Goal: Use online tool/utility: Utilize a website feature to perform a specific function

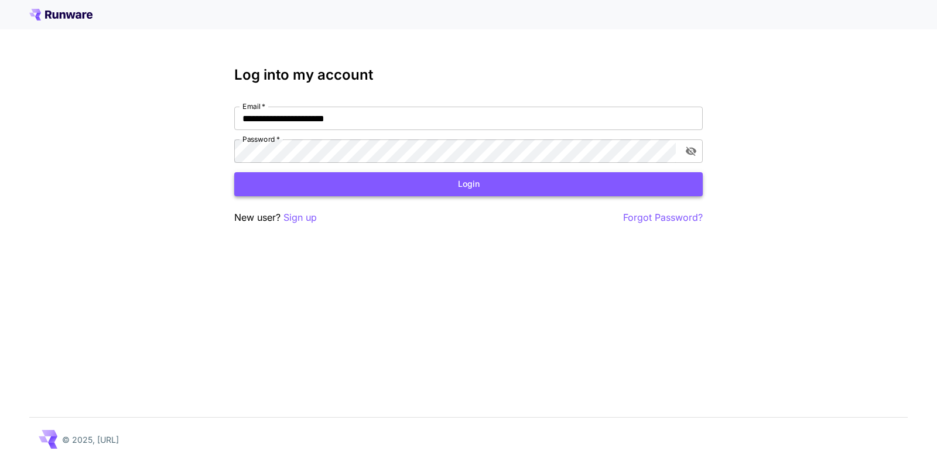
click at [473, 183] on button "Login" at bounding box center [468, 184] width 468 height 24
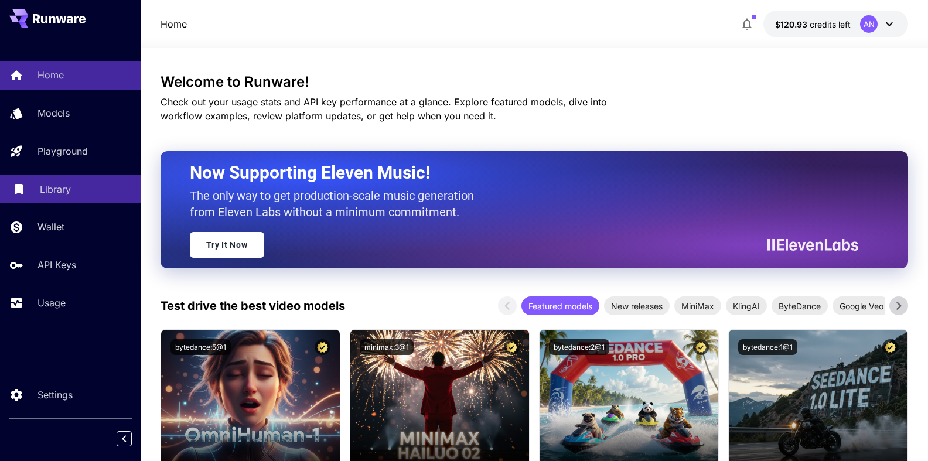
click at [51, 196] on p "Library" at bounding box center [55, 189] width 31 height 14
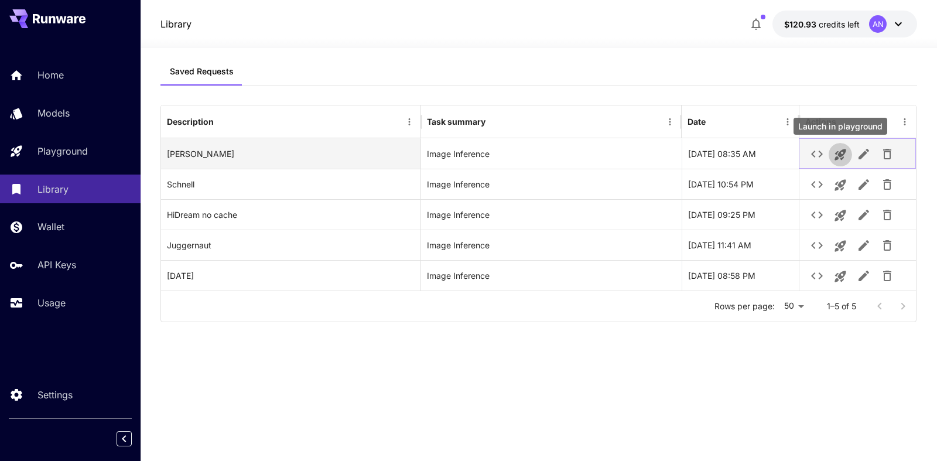
click at [834, 156] on icon "Launch in playground" at bounding box center [840, 155] width 14 height 14
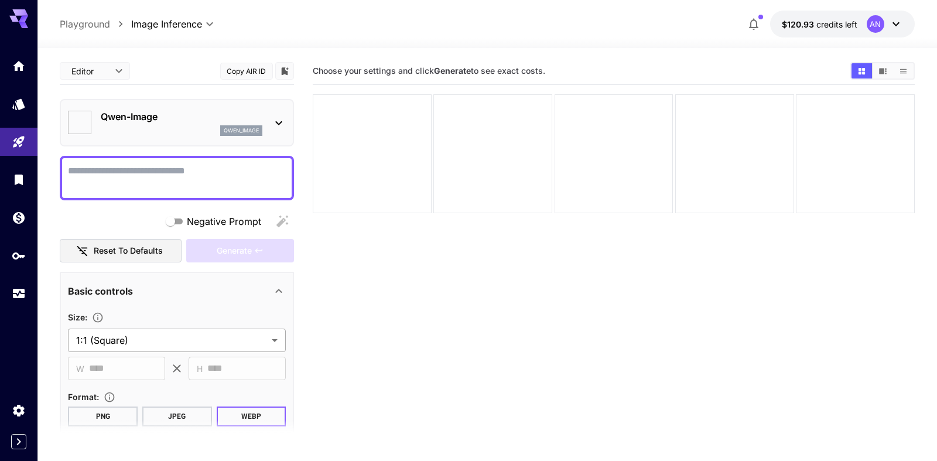
type input "**********"
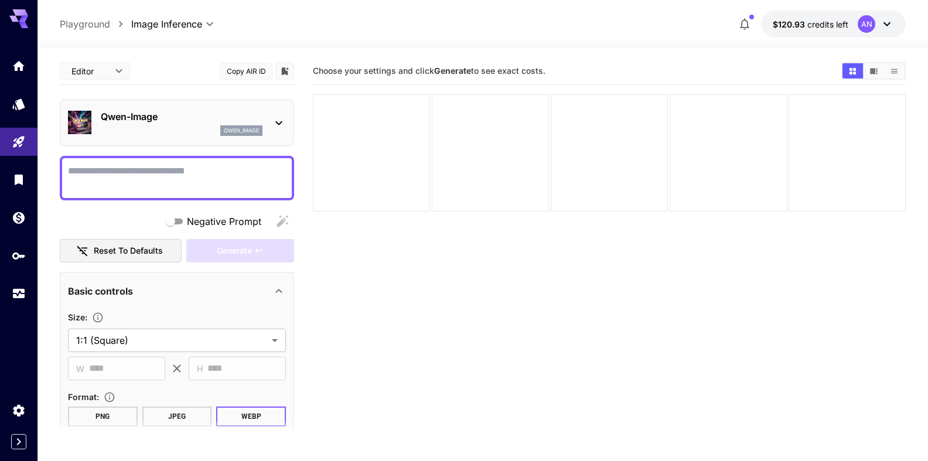
click at [92, 165] on textarea "Negative Prompt" at bounding box center [177, 178] width 218 height 28
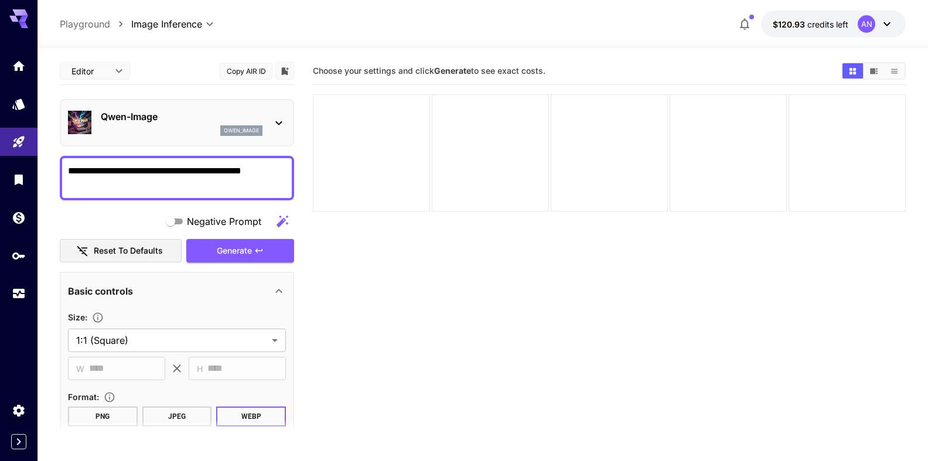
drag, startPoint x: 236, startPoint y: 170, endPoint x: 276, endPoint y: 167, distance: 40.5
click at [276, 167] on textarea "**********" at bounding box center [172, 178] width 208 height 28
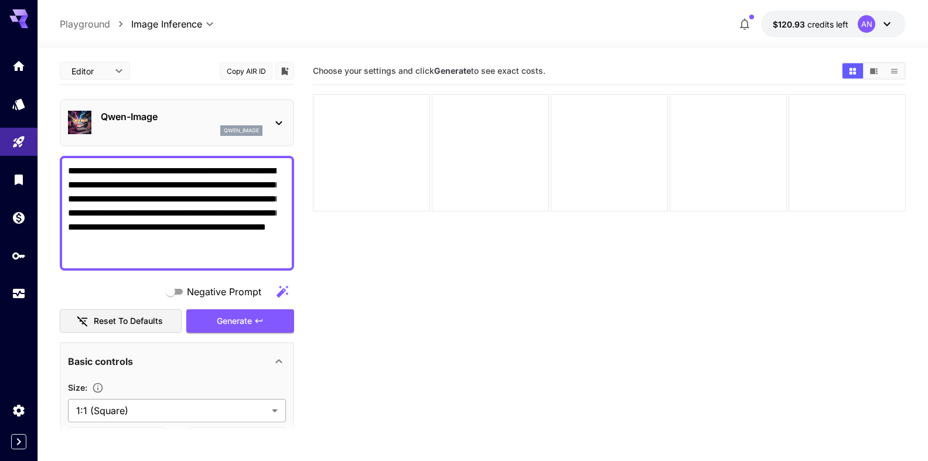
type textarea "**********"
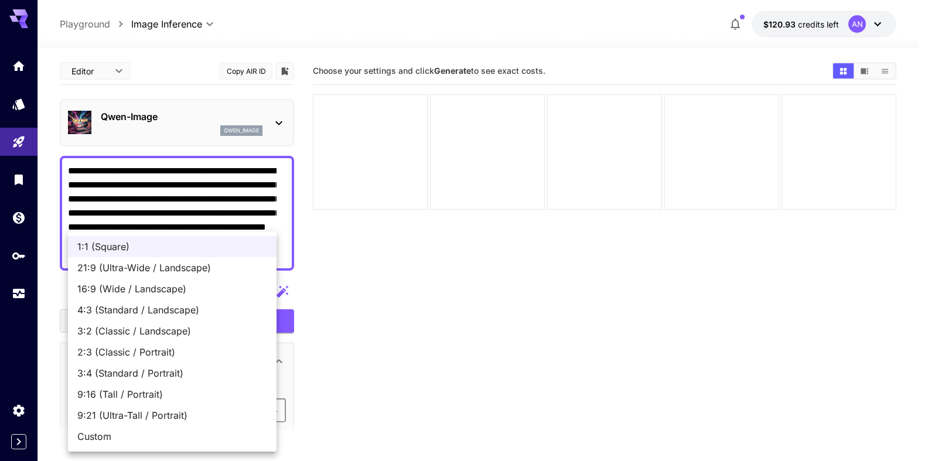
click at [144, 410] on body "**********" at bounding box center [464, 276] width 928 height 553
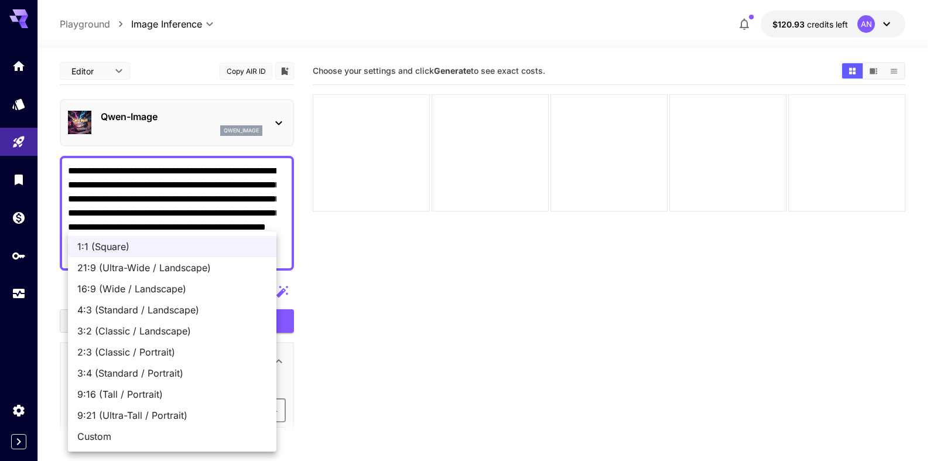
click at [141, 391] on span "9:16 (Tall / Portrait)" at bounding box center [172, 394] width 190 height 14
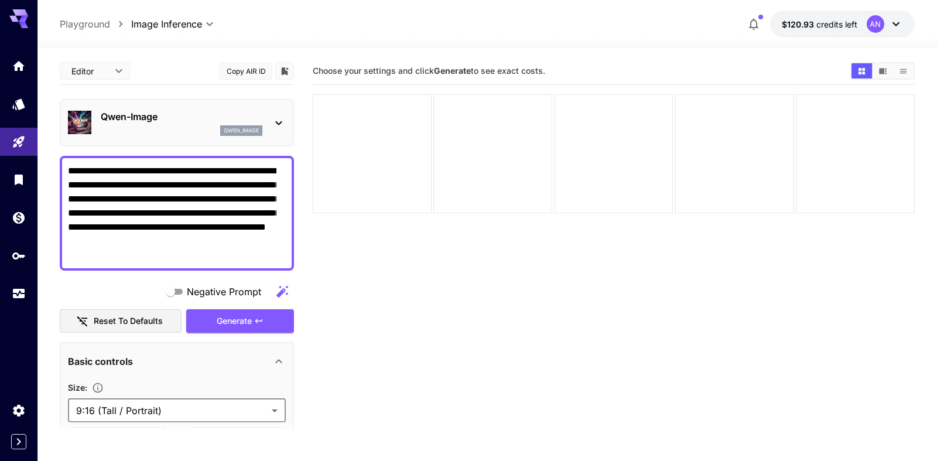
type input "**********"
type input "***"
type input "****"
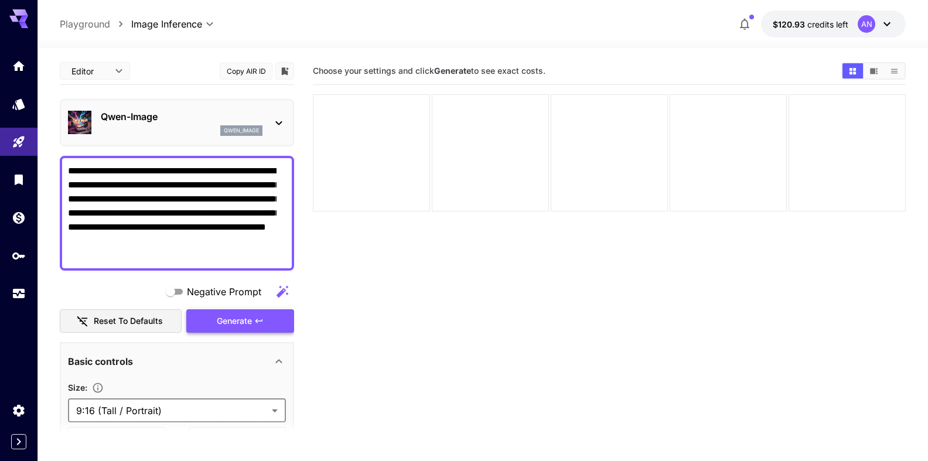
click at [225, 326] on span "Generate" at bounding box center [234, 321] width 35 height 15
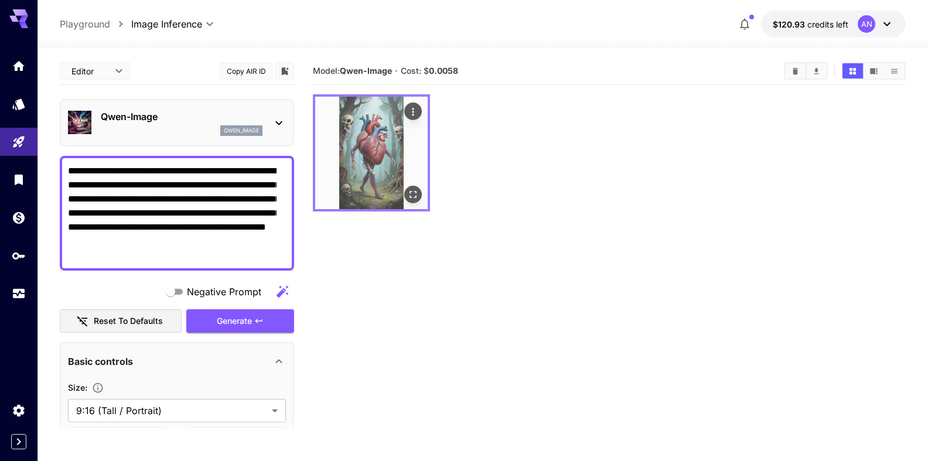
click at [422, 193] on img at bounding box center [371, 153] width 112 height 112
click at [410, 198] on icon "Open in fullscreen" at bounding box center [413, 195] width 12 height 12
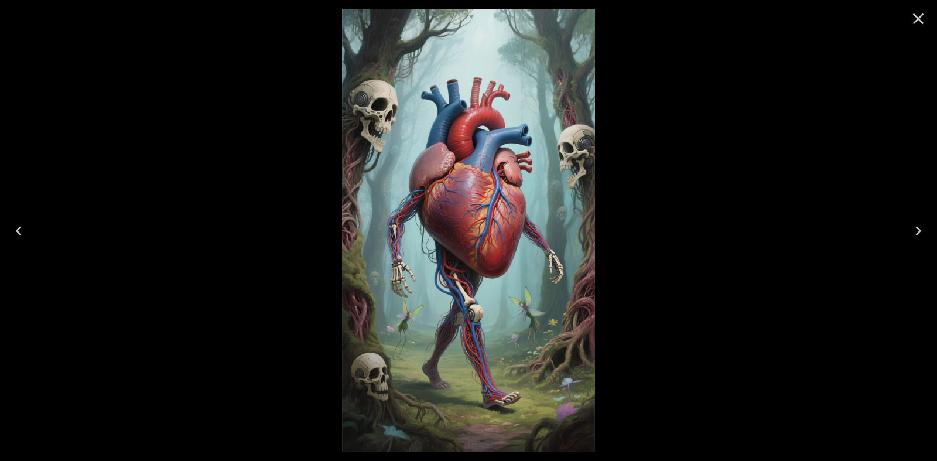
click at [915, 15] on icon "Close" at bounding box center [918, 18] width 11 height 11
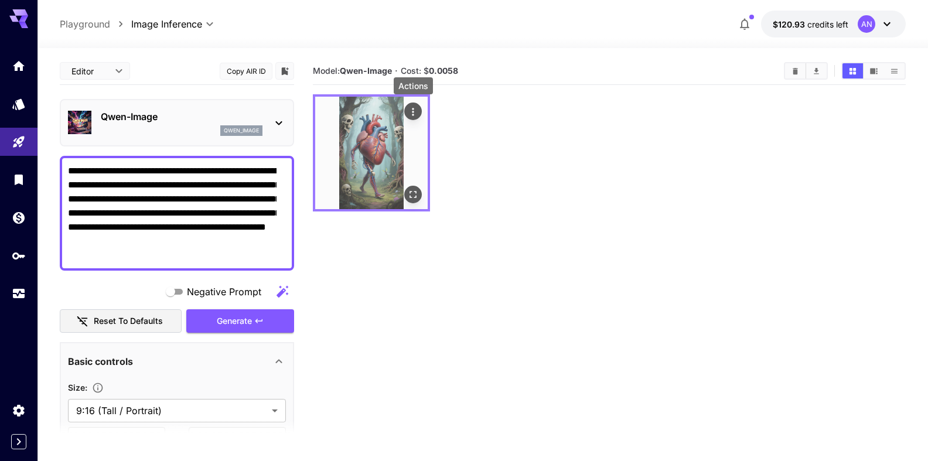
click at [412, 113] on icon "Actions" at bounding box center [413, 112] width 12 height 12
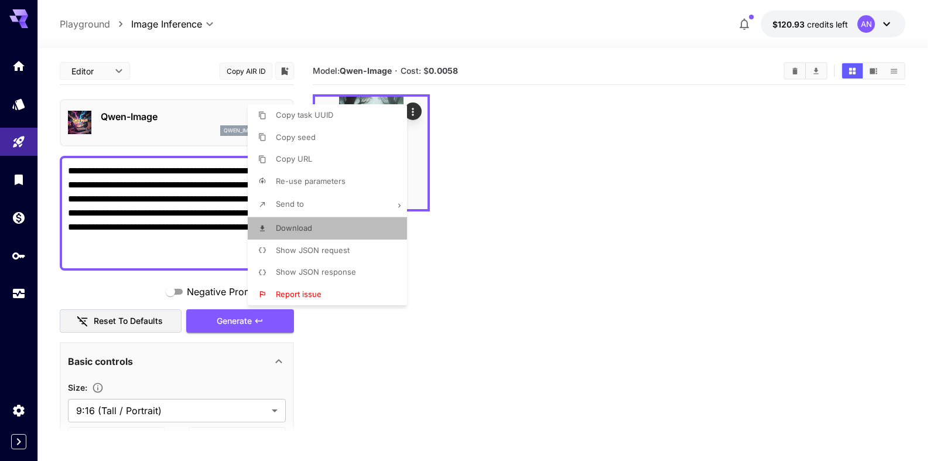
click at [308, 228] on span "Download" at bounding box center [294, 227] width 36 height 9
click at [150, 116] on div at bounding box center [468, 230] width 937 height 461
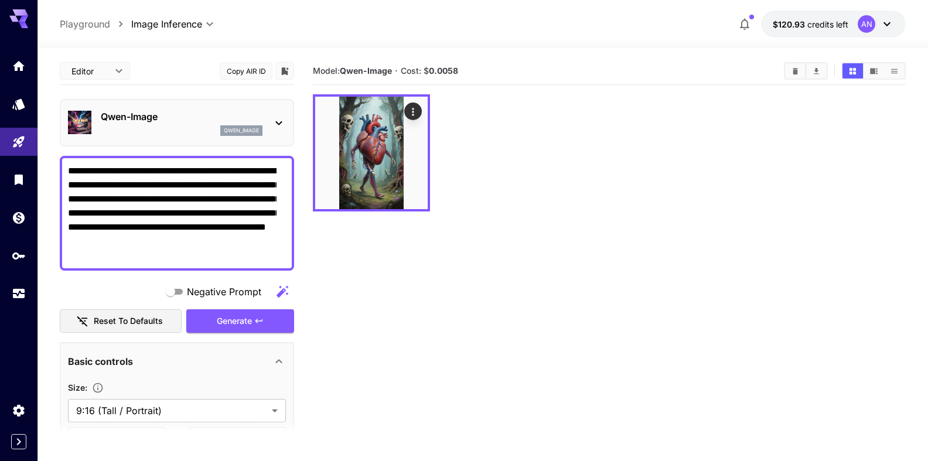
click at [161, 116] on p "Qwen-Image" at bounding box center [182, 117] width 162 height 14
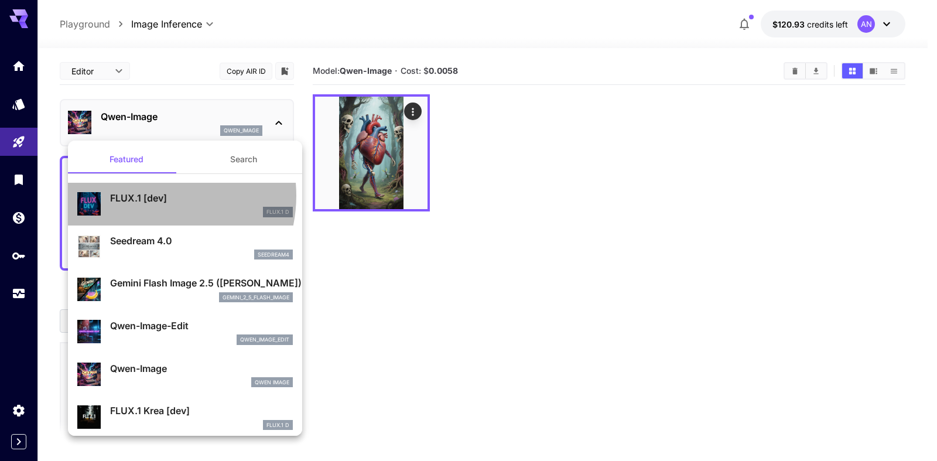
click at [149, 196] on p "FLUX.1 [dev]" at bounding box center [201, 198] width 183 height 14
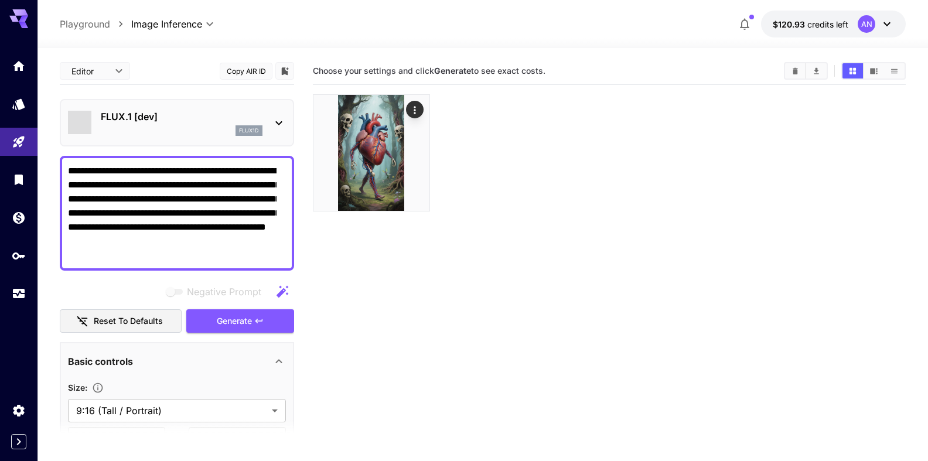
type input "**"
type input "***"
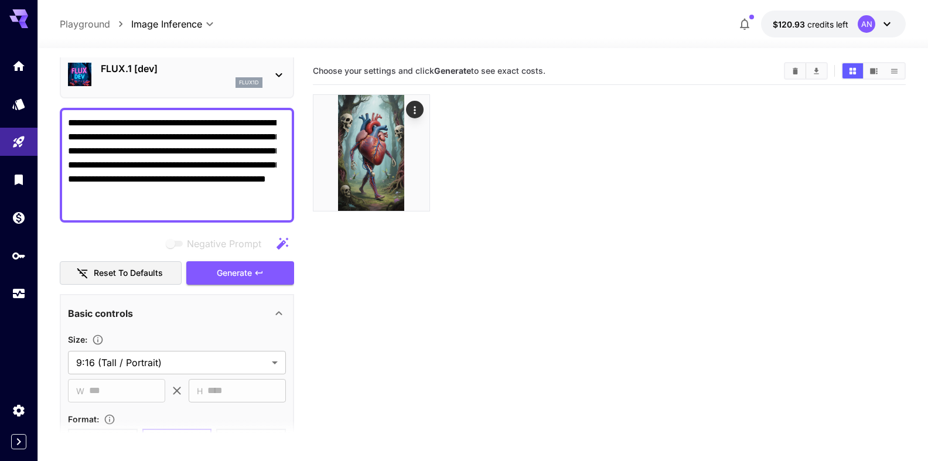
scroll to position [134, 0]
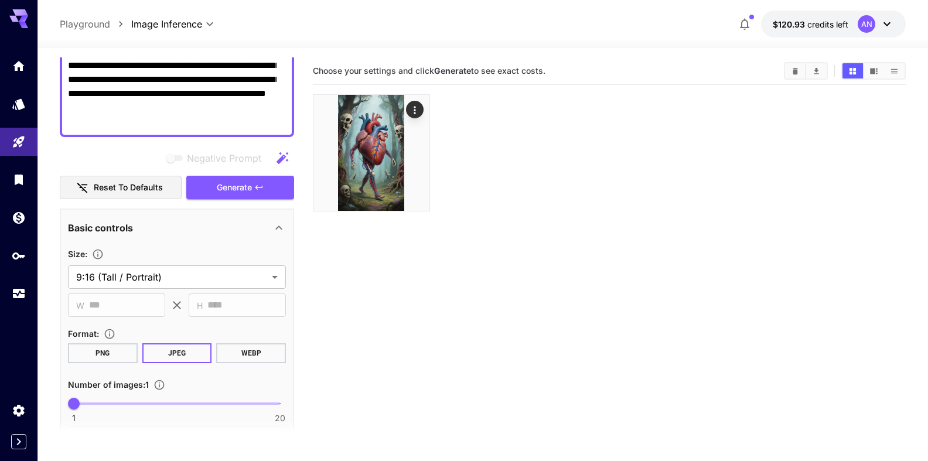
click at [251, 348] on button "WEBP" at bounding box center [251, 353] width 70 height 20
click at [217, 184] on span "Generate" at bounding box center [234, 187] width 35 height 15
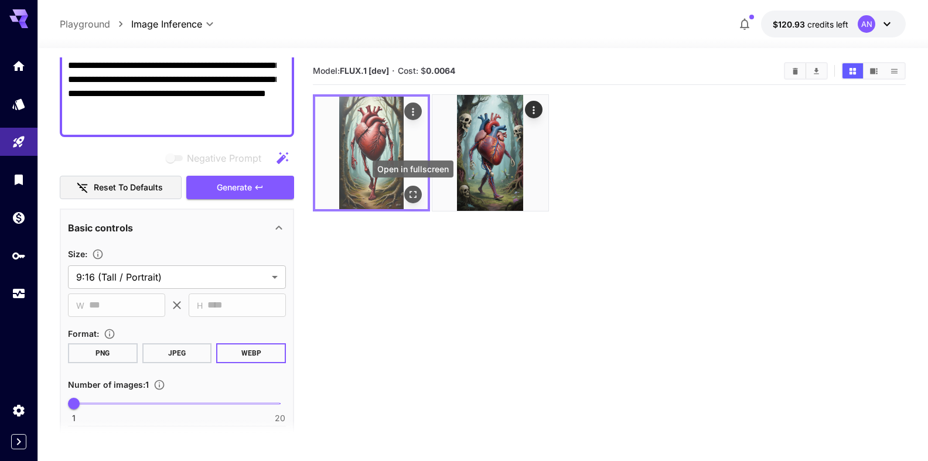
click at [413, 196] on icon "Open in fullscreen" at bounding box center [413, 195] width 12 height 12
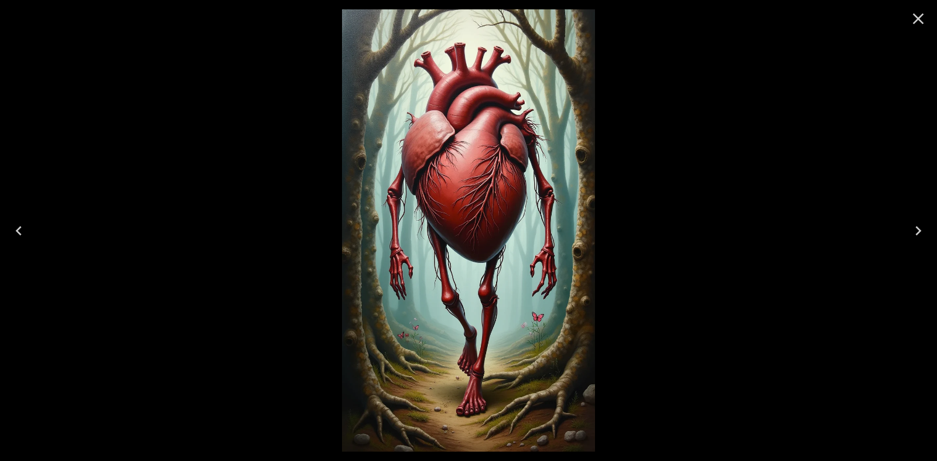
click at [924, 18] on icon "Close" at bounding box center [918, 18] width 19 height 19
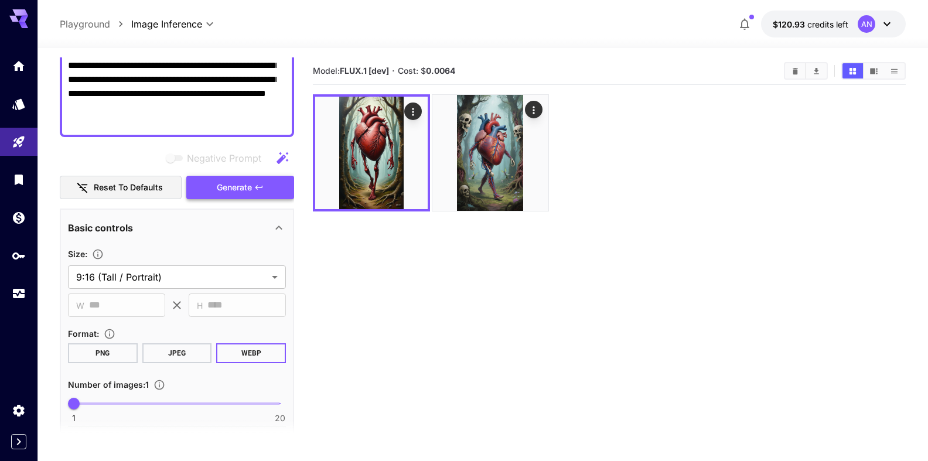
click at [217, 192] on span "Generate" at bounding box center [234, 187] width 35 height 15
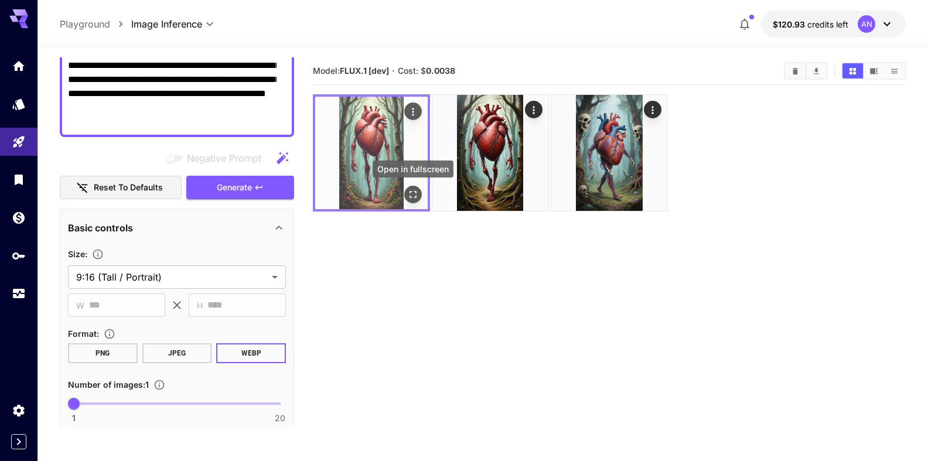
click at [414, 196] on icon "Open in fullscreen" at bounding box center [413, 195] width 12 height 12
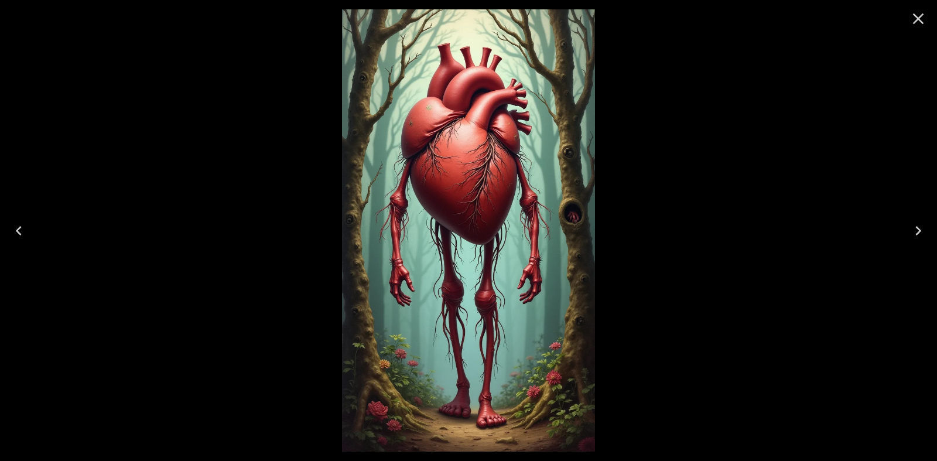
click at [918, 19] on icon "Close" at bounding box center [918, 18] width 11 height 11
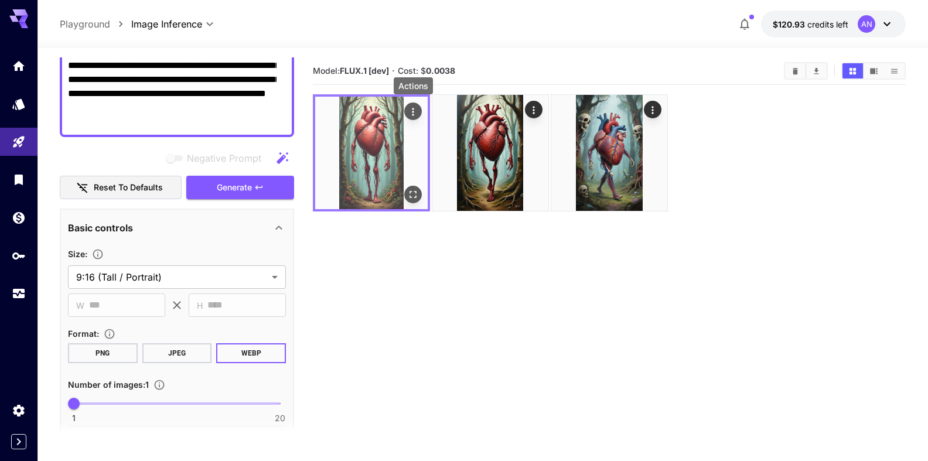
click at [411, 112] on icon "Actions" at bounding box center [413, 112] width 12 height 12
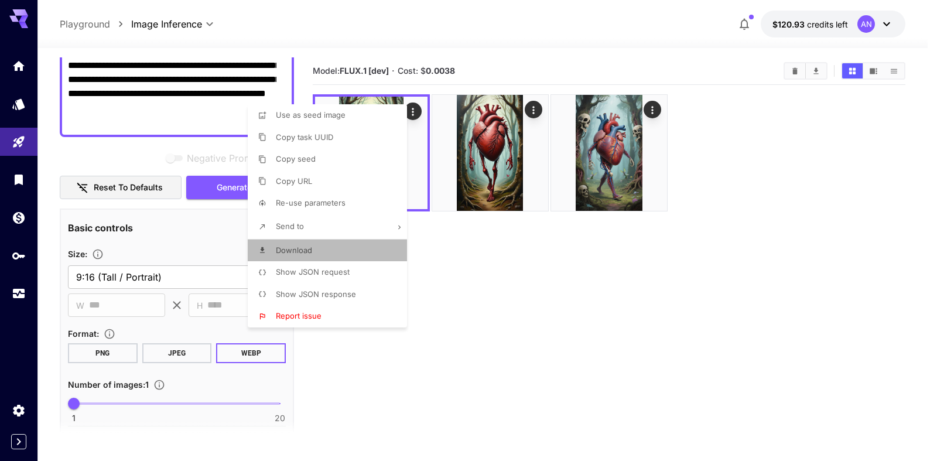
click at [308, 248] on span "Download" at bounding box center [294, 249] width 36 height 9
click at [145, 110] on div at bounding box center [468, 230] width 937 height 461
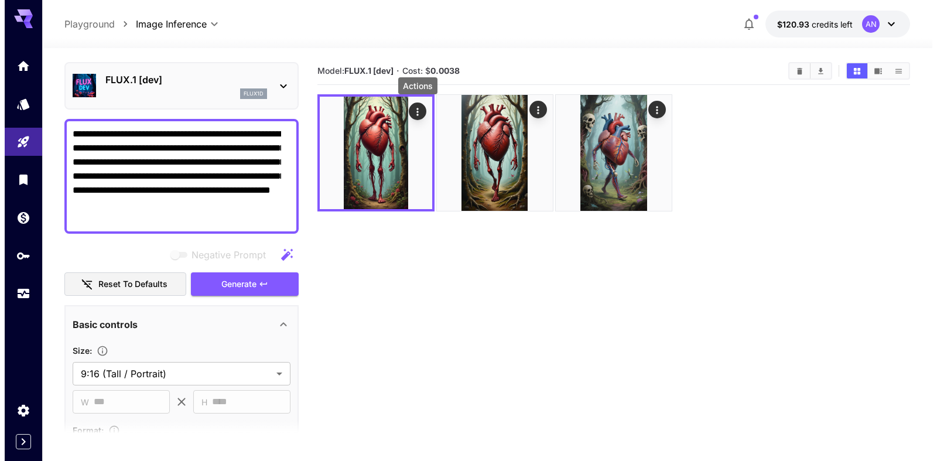
scroll to position [0, 0]
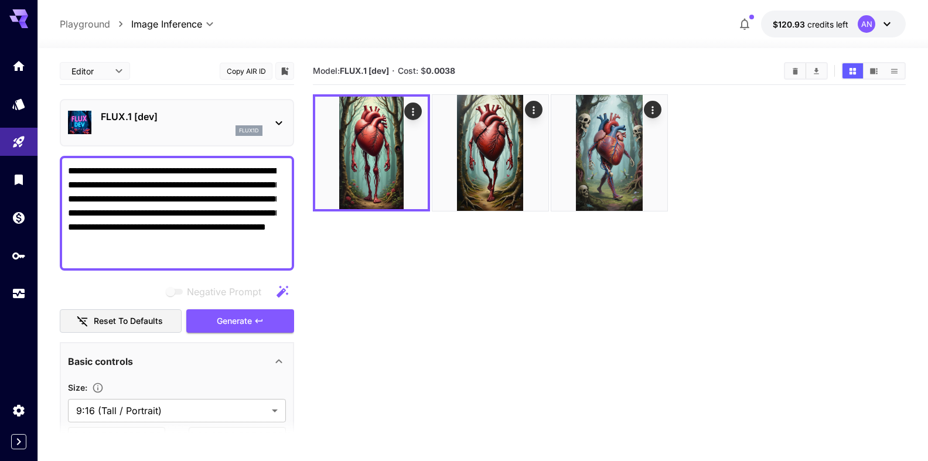
click at [162, 121] on p "FLUX.1 [dev]" at bounding box center [182, 117] width 162 height 14
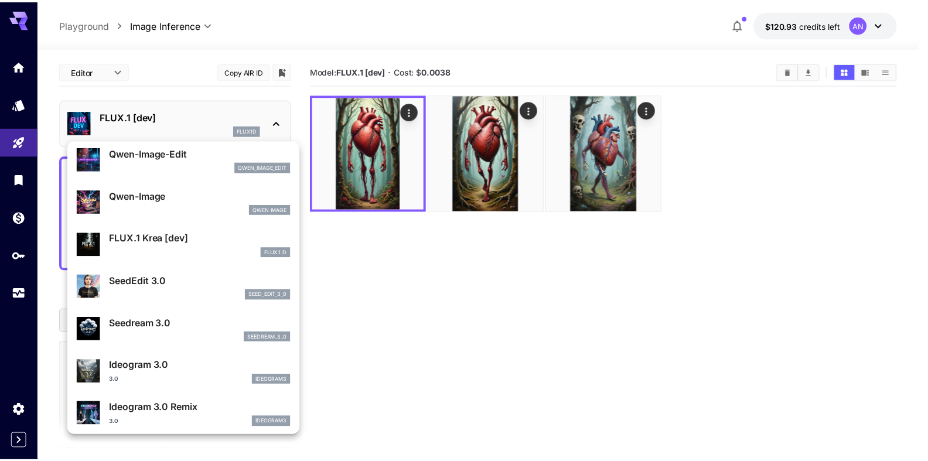
scroll to position [201, 0]
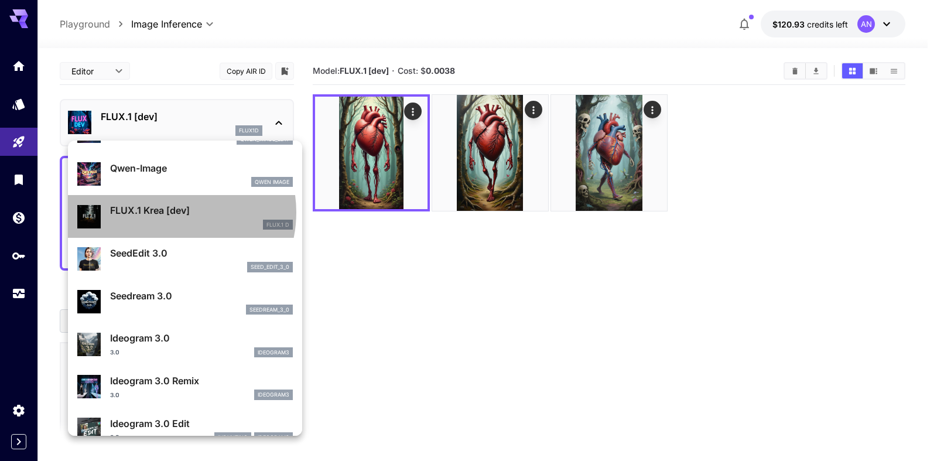
click at [169, 212] on p "FLUX.1 Krea [dev]" at bounding box center [201, 210] width 183 height 14
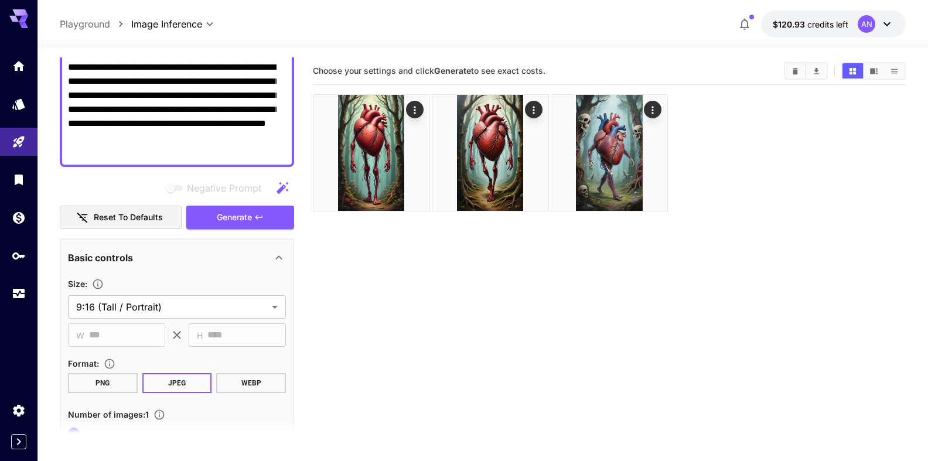
scroll to position [134, 0]
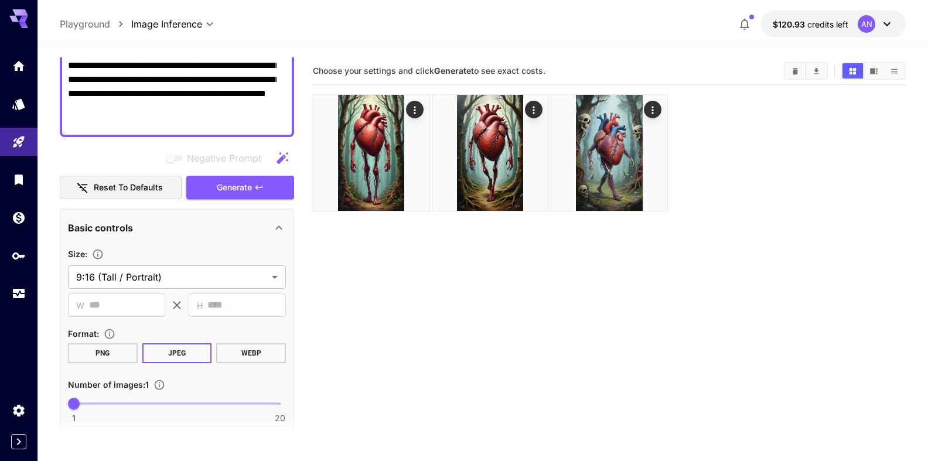
click at [241, 348] on button "WEBP" at bounding box center [251, 353] width 70 height 20
click at [235, 187] on span "Generate" at bounding box center [234, 187] width 35 height 15
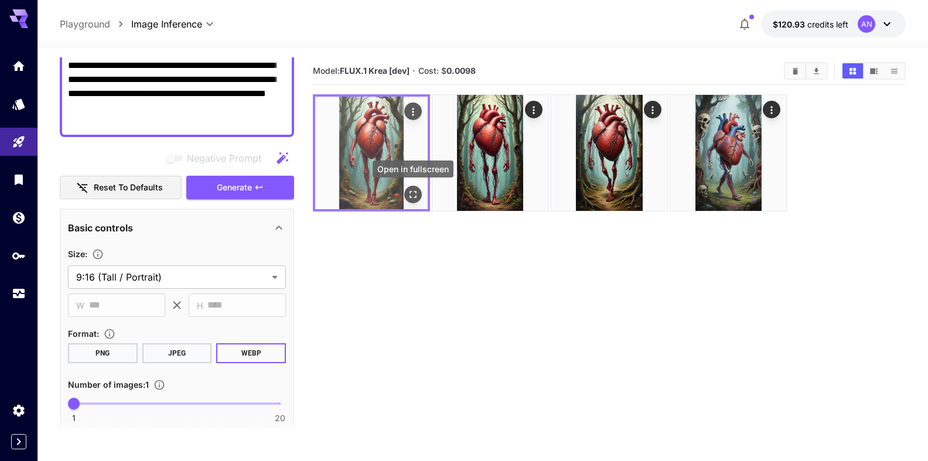
click at [411, 199] on icon "Open in fullscreen" at bounding box center [413, 195] width 12 height 12
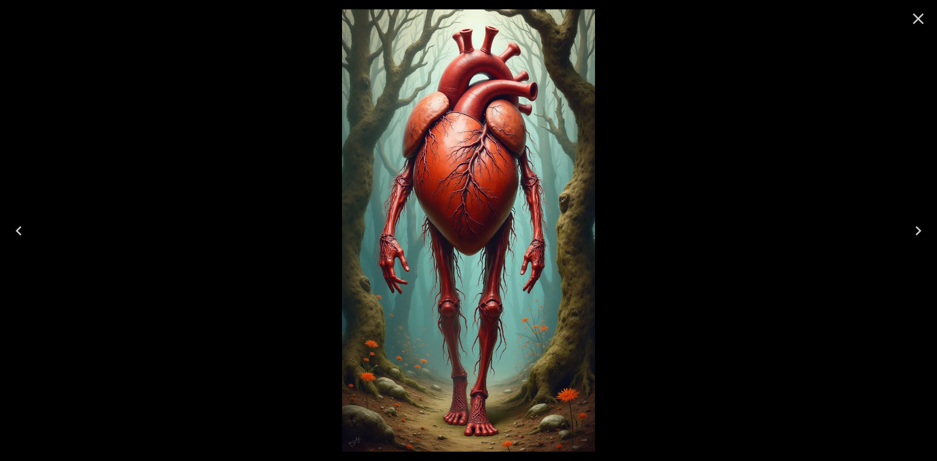
click at [916, 15] on icon "Close" at bounding box center [918, 18] width 19 height 19
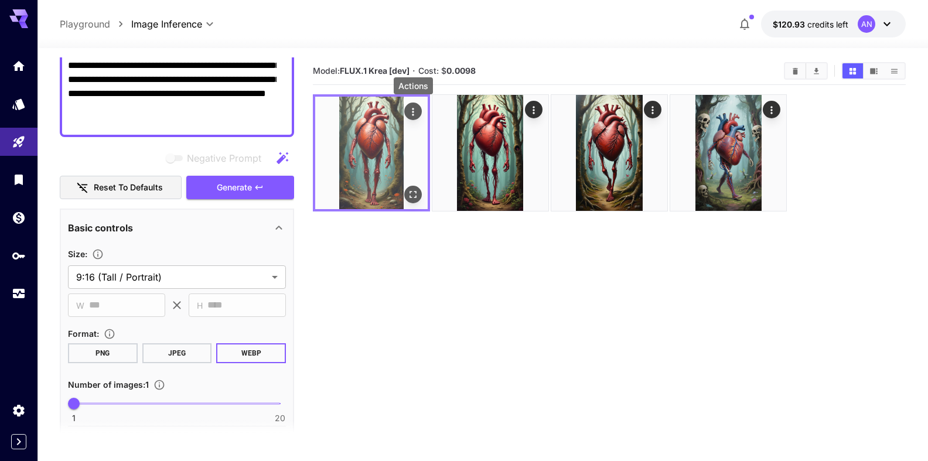
click at [408, 110] on icon "Actions" at bounding box center [413, 112] width 12 height 12
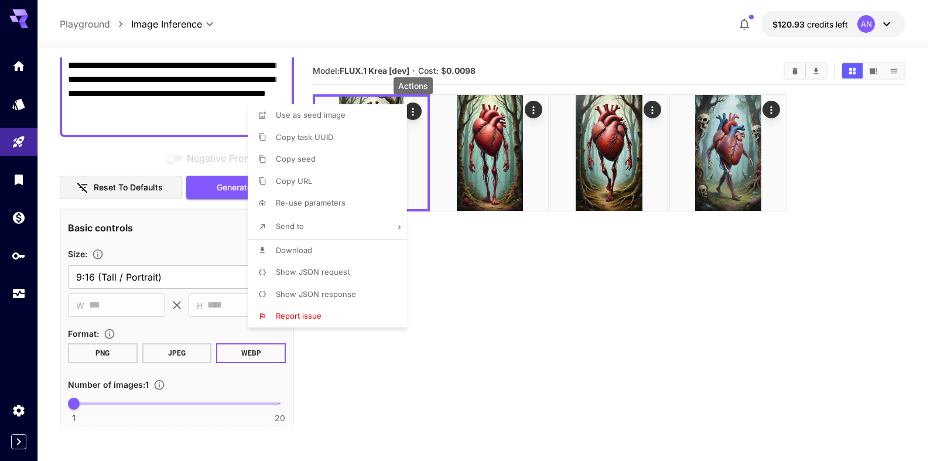
click at [288, 248] on span "Download" at bounding box center [294, 249] width 36 height 9
click at [154, 94] on div at bounding box center [468, 230] width 937 height 461
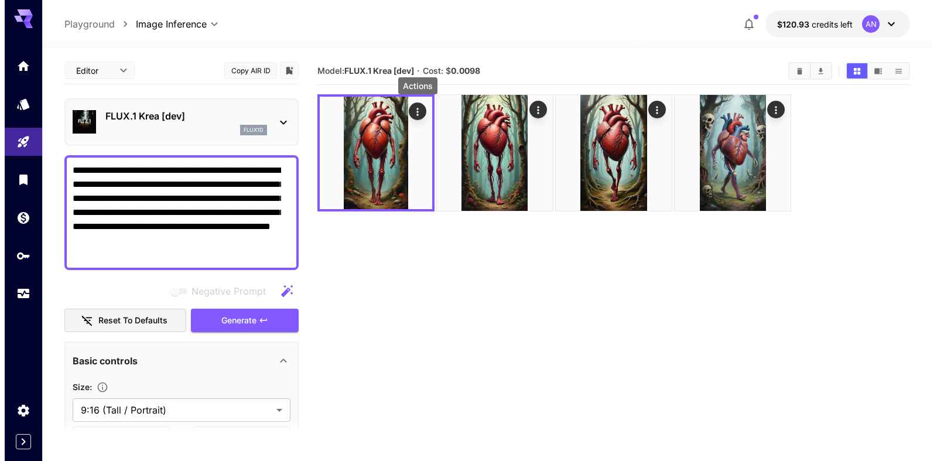
scroll to position [0, 0]
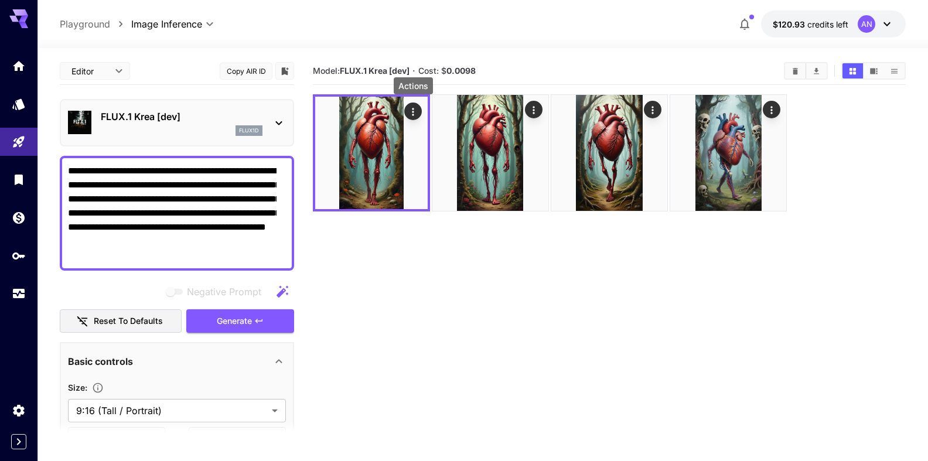
click at [155, 115] on p "FLUX.1 Krea [dev]" at bounding box center [182, 117] width 162 height 14
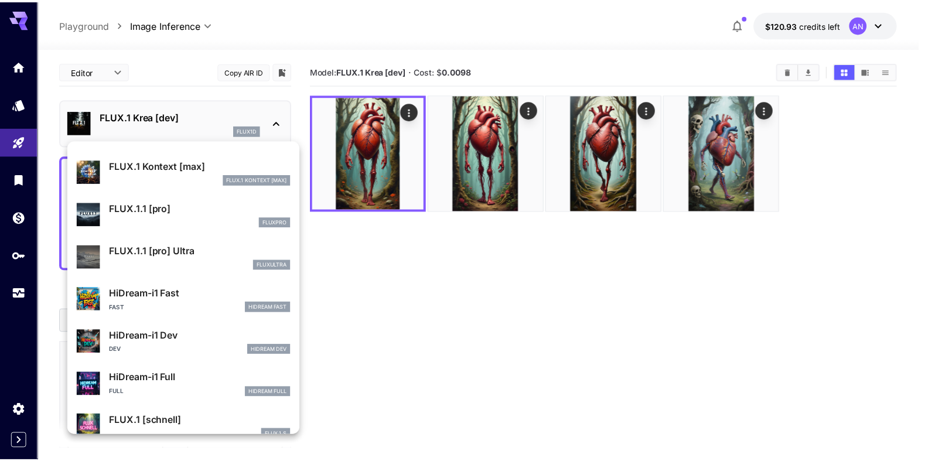
scroll to position [870, 0]
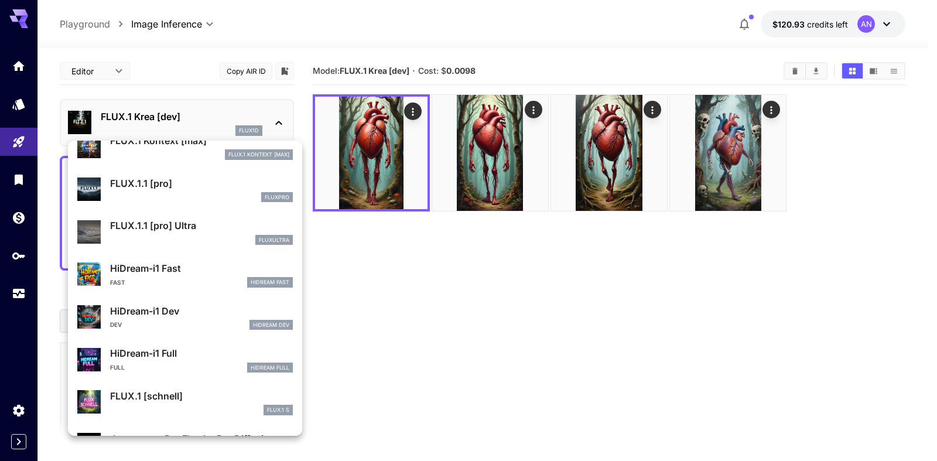
click at [168, 271] on p "HiDream-i1 Fast" at bounding box center [201, 268] width 183 height 14
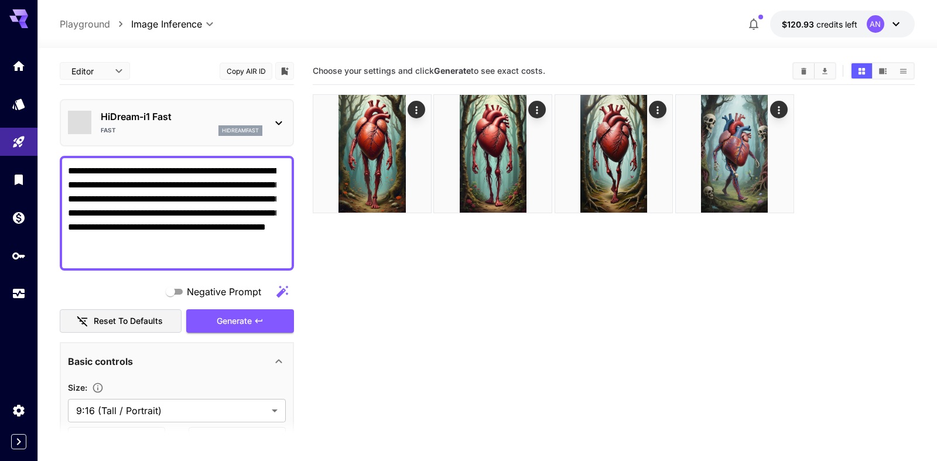
type input "**"
type input "*"
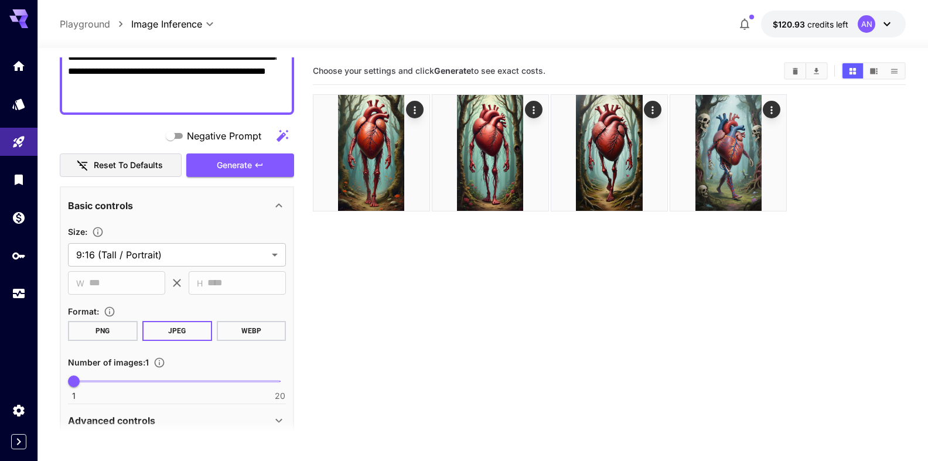
scroll to position [200, 0]
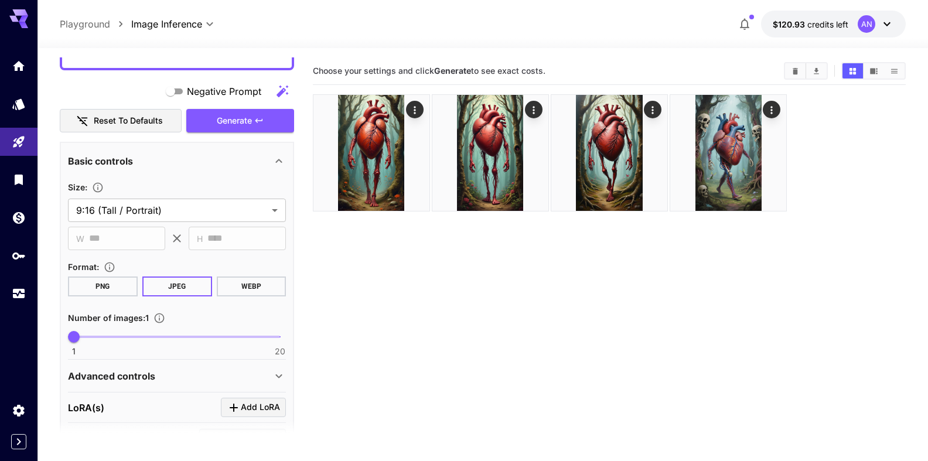
click at [235, 288] on button "WEBP" at bounding box center [251, 286] width 70 height 20
click at [244, 128] on button "Generate" at bounding box center [240, 121] width 108 height 24
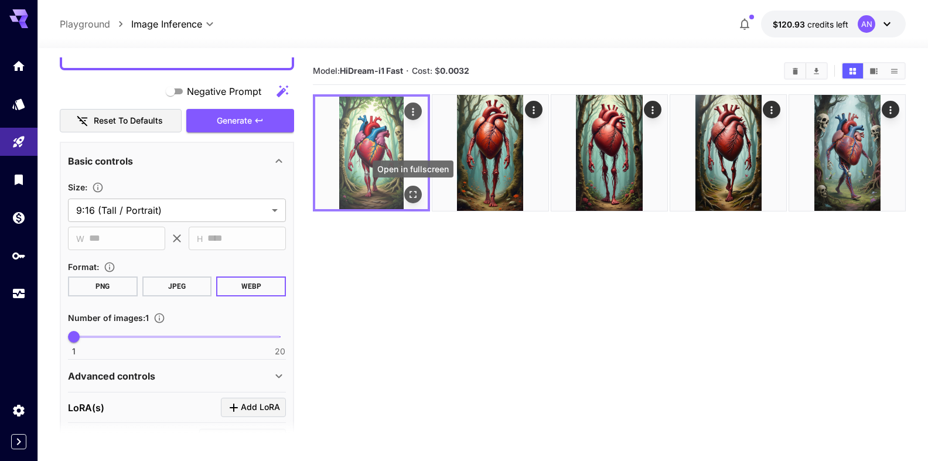
click at [414, 191] on icon "Open in fullscreen" at bounding box center [413, 195] width 12 height 12
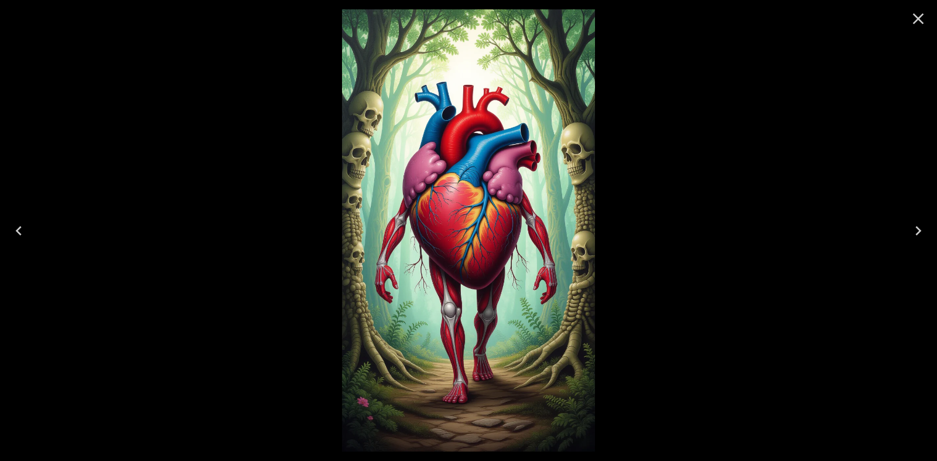
click at [908, 23] on button "Close" at bounding box center [918, 19] width 28 height 28
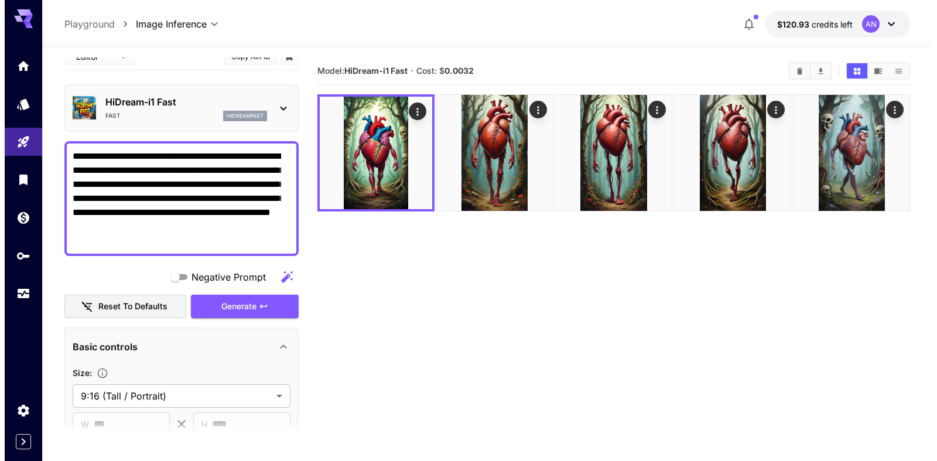
scroll to position [0, 0]
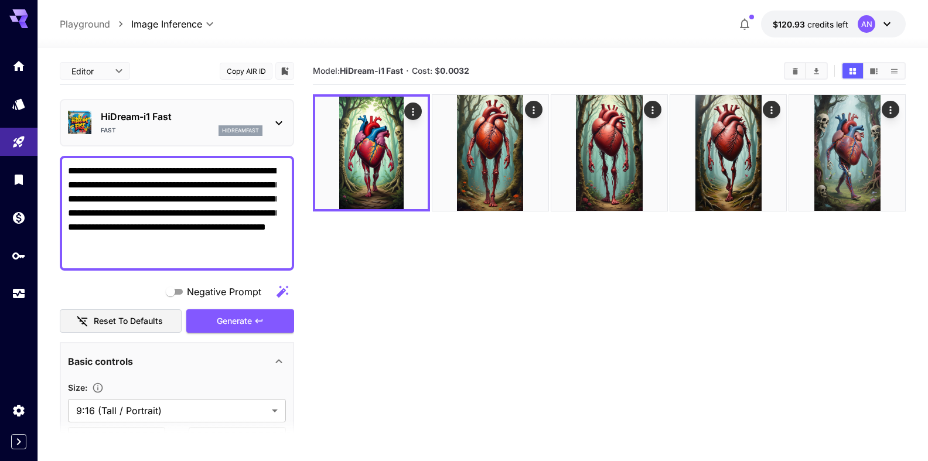
click at [161, 124] on div "HiDream-i1 Fast Fast hidreamfast" at bounding box center [182, 123] width 162 height 26
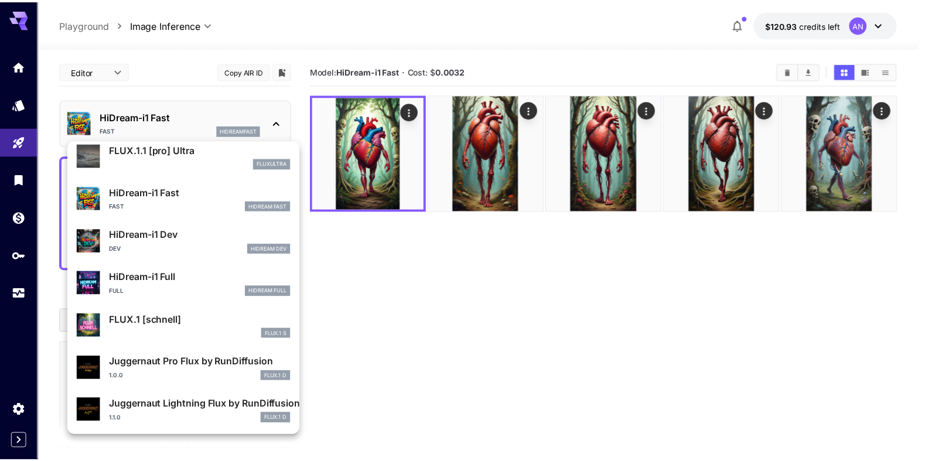
scroll to position [947, 0]
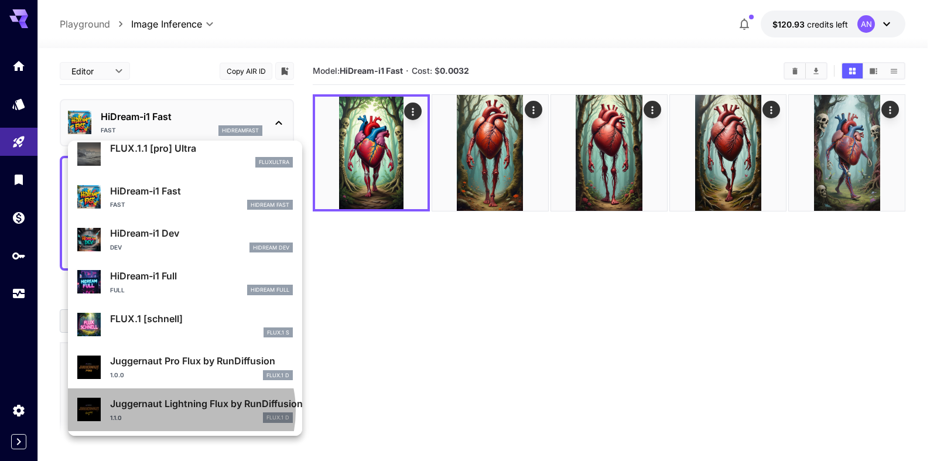
click at [180, 410] on p "Juggernaut Lightning Flux by RunDiffusion" at bounding box center [201, 403] width 183 height 14
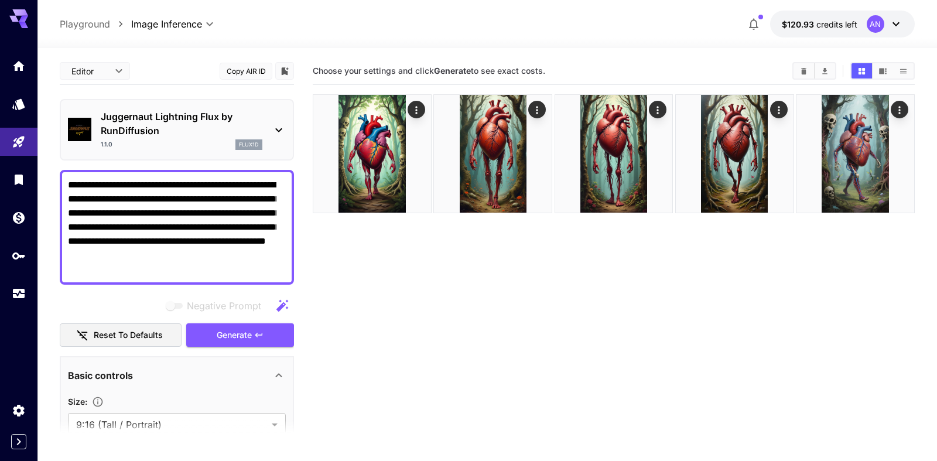
type input "*"
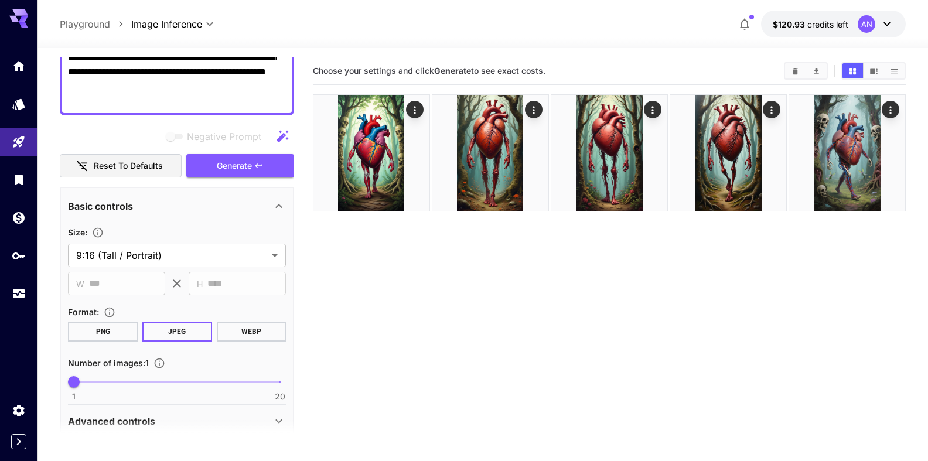
scroll to position [200, 0]
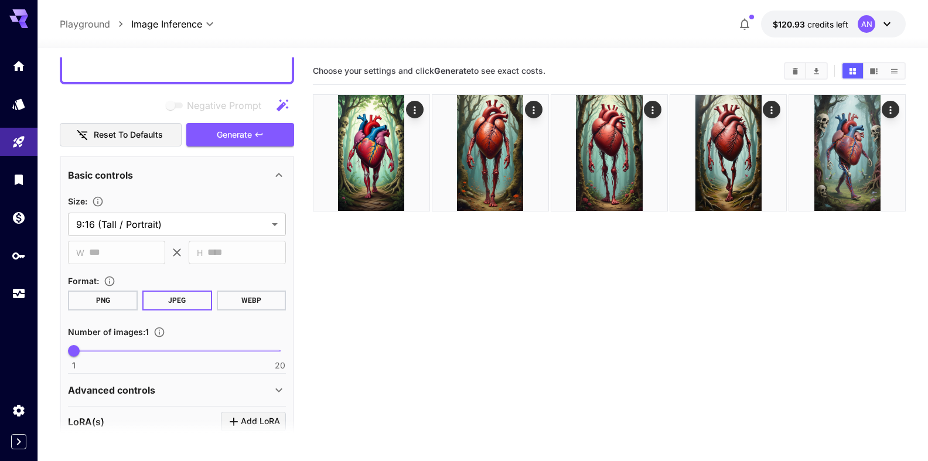
click at [241, 301] on button "WEBP" at bounding box center [251, 300] width 70 height 20
click at [234, 142] on button "Generate" at bounding box center [240, 135] width 108 height 24
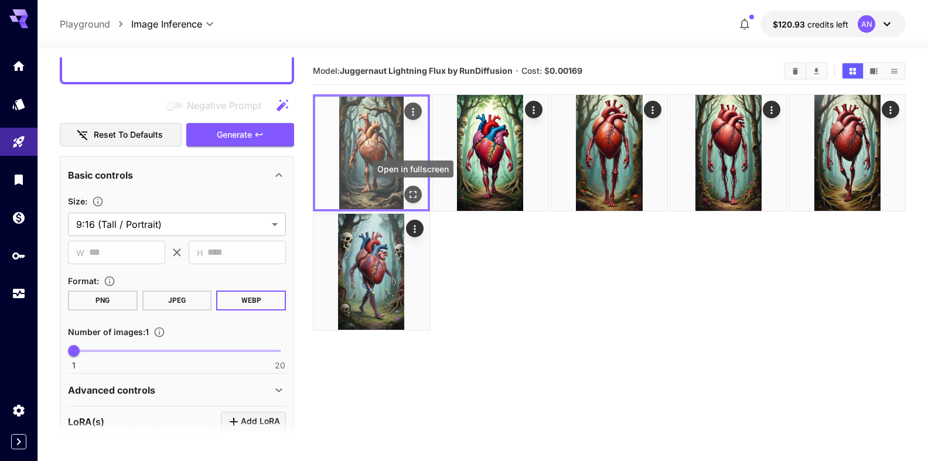
click at [415, 193] on icon "Open in fullscreen" at bounding box center [413, 195] width 12 height 12
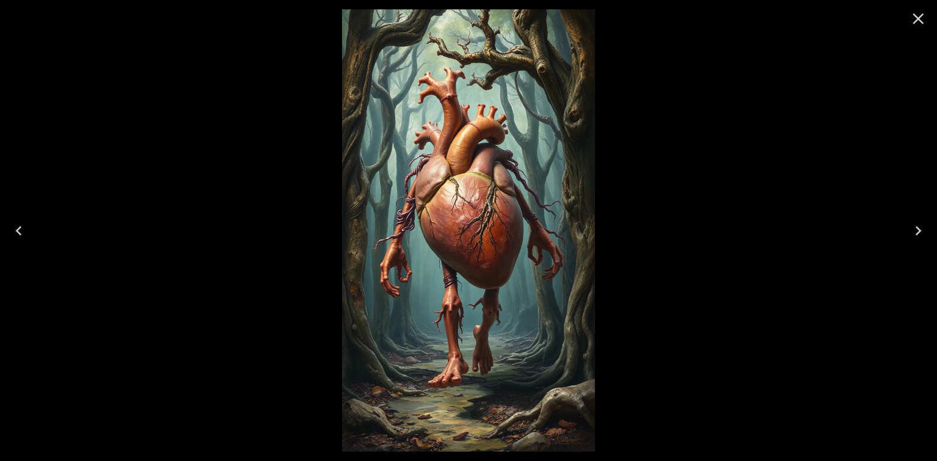
drag, startPoint x: 914, startPoint y: 18, endPoint x: 900, endPoint y: 25, distance: 15.5
click at [914, 20] on icon "Close" at bounding box center [918, 18] width 19 height 19
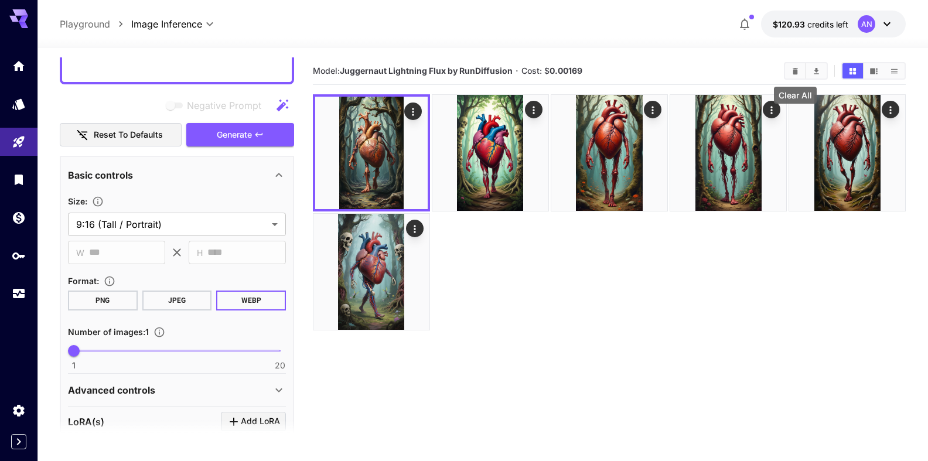
click at [798, 73] on icon "Clear All" at bounding box center [795, 71] width 9 height 9
